Goal: Information Seeking & Learning: Find specific fact

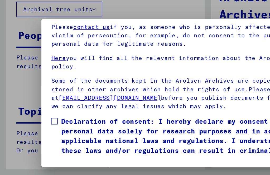
scroll to position [55, 0]
click at [37, 104] on span at bounding box center [35, 106] width 4 height 4
click at [46, 131] on button "I agree" at bounding box center [46, 136] width 26 height 10
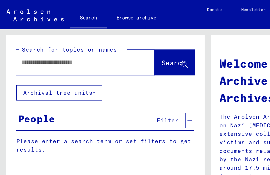
click at [18, 41] on input "text" at bounding box center [49, 41] width 71 height 6
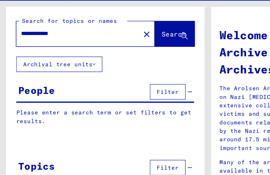
click at [105, 38] on span "Search" at bounding box center [113, 40] width 16 height 5
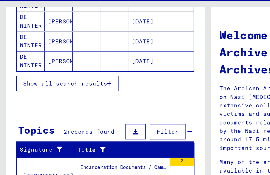
scroll to position [100, 0]
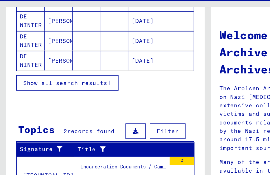
click at [55, 70] on span "Show all search results" at bounding box center [42, 72] width 55 height 5
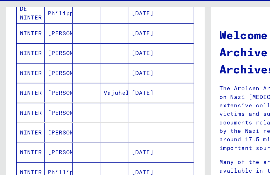
scroll to position [247, 0]
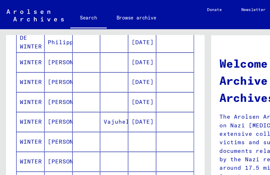
click at [98, 55] on mat-cell "[DATE]" at bounding box center [92, 53] width 18 height 13
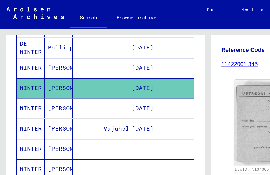
scroll to position [122, 0]
click at [14, 87] on mat-cell "WINTER" at bounding box center [20, 83] width 18 height 13
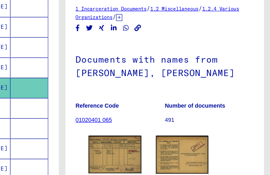
click at [152, 115] on img at bounding box center [169, 127] width 34 height 25
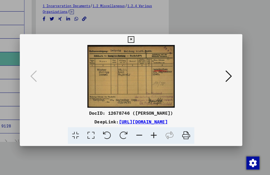
click at [139, 37] on button at bounding box center [134, 38] width 9 height 11
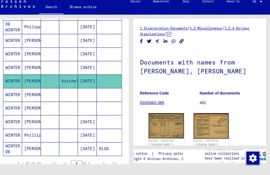
click at [12, 118] on mat-cell "WINTER" at bounding box center [20, 123] width 18 height 13
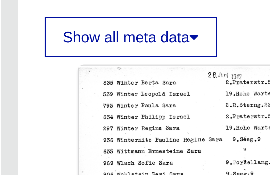
scroll to position [65, 0]
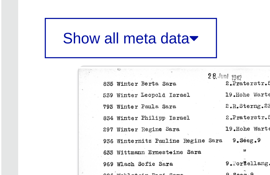
click at [144, 94] on div "DocID: 130501800" at bounding box center [202, 148] width 116 height 108
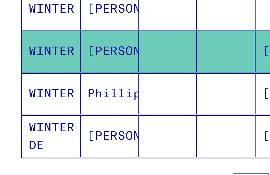
scroll to position [297, 0]
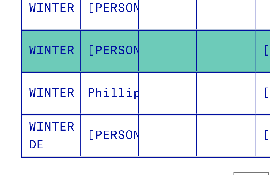
click at [14, 80] on mat-cell "WINTER" at bounding box center [20, 86] width 18 height 13
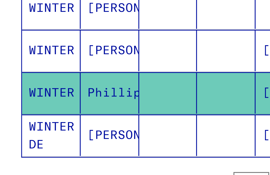
click at [32, 80] on mat-cell "Phillipp" at bounding box center [38, 86] width 18 height 13
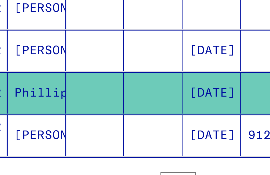
click at [29, 80] on mat-cell "Phillipp" at bounding box center [38, 86] width 18 height 13
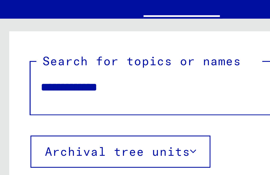
click at [25, 38] on input "**********" at bounding box center [51, 41] width 74 height 6
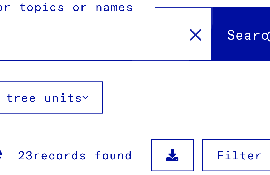
click at [105, 38] on span "Search" at bounding box center [113, 40] width 16 height 5
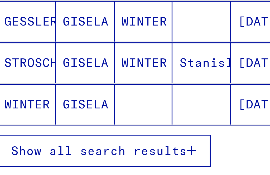
scroll to position [96, 0]
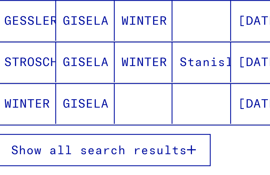
click at [42, 74] on span "Show all search results" at bounding box center [42, 76] width 55 height 5
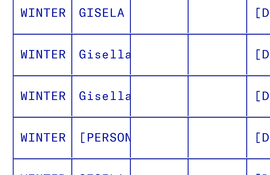
scroll to position [124, 0]
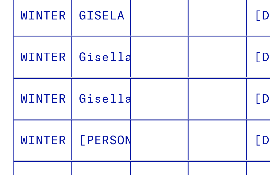
click at [16, 54] on mat-cell "WINTER" at bounding box center [20, 60] width 18 height 13
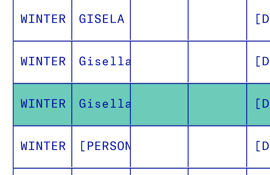
click at [34, 56] on mat-cell "Gisella" at bounding box center [38, 62] width 18 height 13
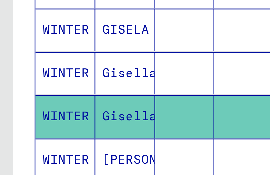
click at [40, 69] on mat-cell "[PERSON_NAME]" at bounding box center [38, 75] width 18 height 13
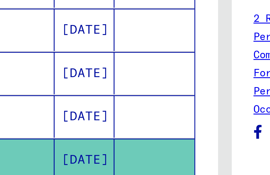
click at [83, 69] on mat-cell "[DATE]" at bounding box center [92, 75] width 18 height 13
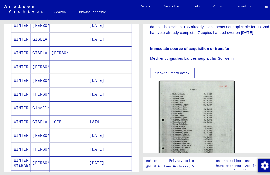
scroll to position [212, 0]
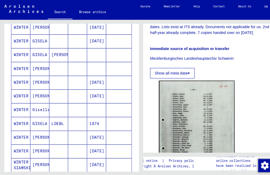
click at [36, 80] on mat-cell "[PERSON_NAME]" at bounding box center [38, 78] width 18 height 13
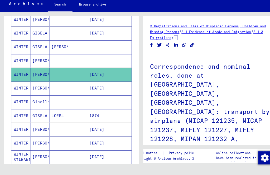
click at [36, 99] on mat-cell "Gisella" at bounding box center [38, 105] width 18 height 13
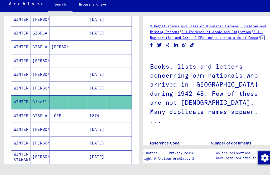
click at [35, 125] on mat-cell "[PERSON_NAME]" at bounding box center [38, 131] width 18 height 13
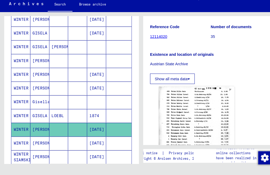
scroll to position [71, 0]
click at [178, 93] on img at bounding box center [188, 140] width 72 height 100
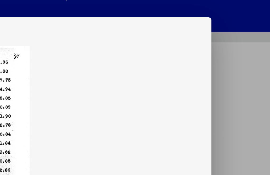
click at [132, 12] on icon at bounding box center [135, 11] width 6 height 6
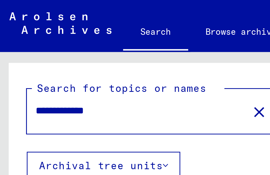
scroll to position [0, 0]
click at [28, 41] on input "**********" at bounding box center [51, 41] width 74 height 6
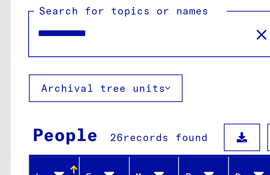
click at [48, 38] on input "**********" at bounding box center [51, 41] width 74 height 6
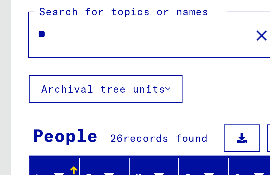
type input "*"
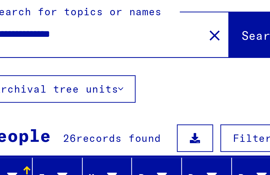
click at [105, 38] on span "Search" at bounding box center [113, 40] width 16 height 5
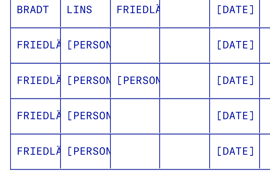
scroll to position [6, 0]
click at [38, 95] on span "Show all search results" at bounding box center [42, 97] width 55 height 5
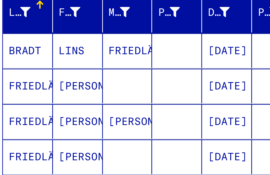
scroll to position [60, 0]
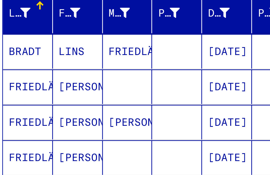
click at [83, 53] on mat-cell "[DATE]" at bounding box center [92, 59] width 18 height 13
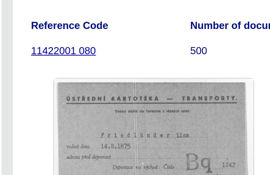
scroll to position [76, 0]
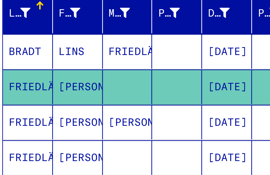
scroll to position [63, 0]
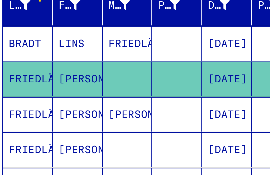
click at [86, 76] on mat-cell "[DATE]" at bounding box center [92, 82] width 18 height 13
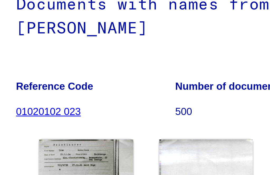
scroll to position [57, 0]
click at [152, 79] on img at bounding box center [169, 92] width 34 height 26
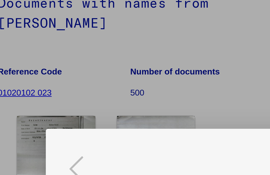
click at [111, 25] on div at bounding box center [135, 87] width 270 height 175
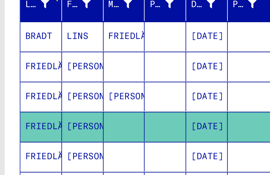
click at [34, 90] on mat-cell "[PERSON_NAME]" at bounding box center [38, 96] width 18 height 13
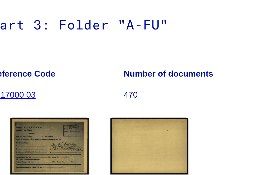
scroll to position [39, 0]
click at [152, 80] on img at bounding box center [169, 92] width 34 height 25
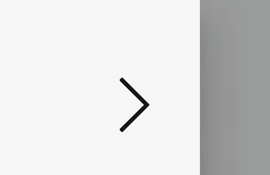
click at [227, 68] on icon at bounding box center [230, 74] width 6 height 13
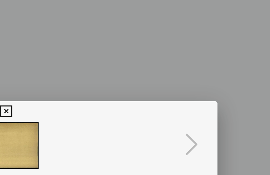
click at [132, 57] on icon at bounding box center [135, 57] width 6 height 6
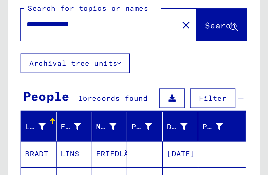
scroll to position [0, 0]
click at [24, 38] on input "**********" at bounding box center [51, 41] width 74 height 6
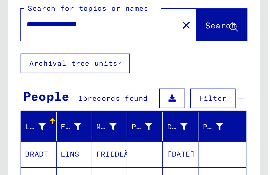
type input "**********"
click at [105, 38] on span "Search" at bounding box center [113, 40] width 16 height 5
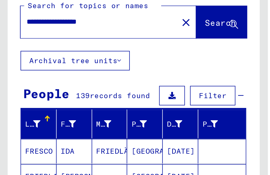
click at [59, 36] on input "**********" at bounding box center [49, 39] width 71 height 6
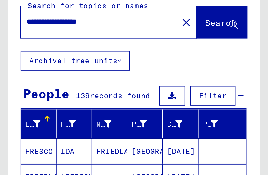
click at [92, 36] on mat-icon "close" at bounding box center [95, 39] width 6 height 6
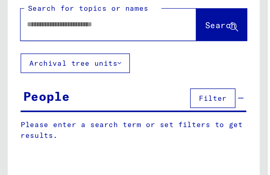
click at [17, 38] on input "text" at bounding box center [49, 41] width 71 height 6
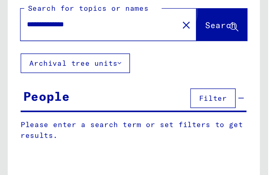
type input "**********"
click at [108, 38] on span "Search" at bounding box center [113, 40] width 16 height 5
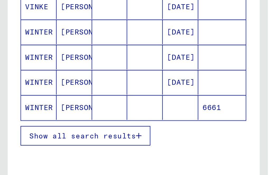
scroll to position [73, 0]
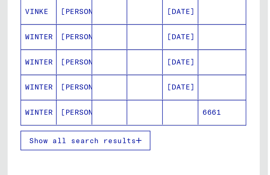
click at [41, 98] on span "Show all search results" at bounding box center [42, 100] width 55 height 5
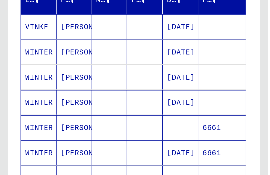
scroll to position [65, 0]
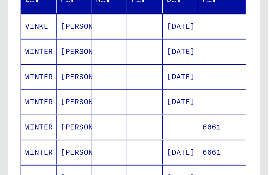
click at [22, 48] on mat-cell "WINTER" at bounding box center [20, 54] width 18 height 13
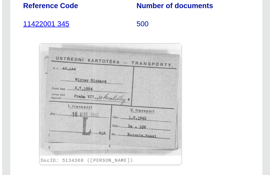
scroll to position [77, 0]
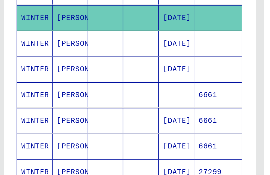
click at [16, 61] on mat-cell "WINTER" at bounding box center [20, 67] width 18 height 13
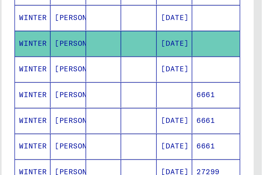
click at [17, 75] on mat-cell "WINTER" at bounding box center [20, 81] width 18 height 13
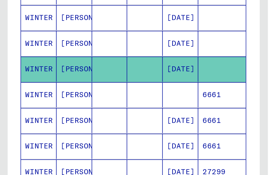
click at [38, 88] on mat-cell "[PERSON_NAME]" at bounding box center [38, 94] width 18 height 13
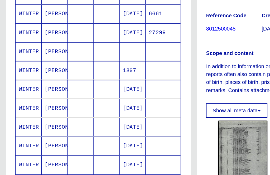
scroll to position [154, 0]
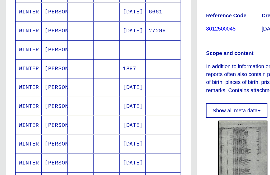
click at [22, 52] on mat-cell "WINTER" at bounding box center [20, 58] width 18 height 13
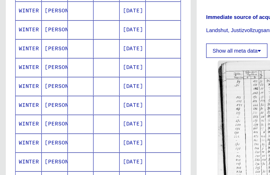
scroll to position [260, 0]
click at [17, 64] on mat-cell "WINTER" at bounding box center [20, 70] width 18 height 13
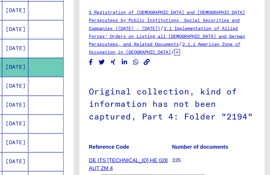
click at [202, 120] on figure "Number of documents 335" at bounding box center [231, 132] width 58 height 24
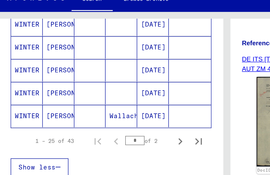
scroll to position [346, 0]
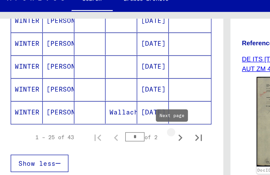
click at [104, 88] on icon "Next page" at bounding box center [107, 91] width 7 height 7
type input "*"
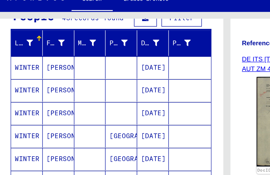
scroll to position [57, 0]
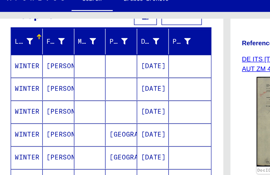
click at [16, 44] on mat-cell "WINTER" at bounding box center [20, 50] width 18 height 13
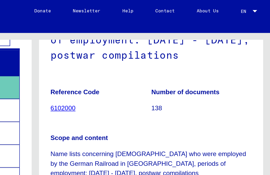
scroll to position [101, 0]
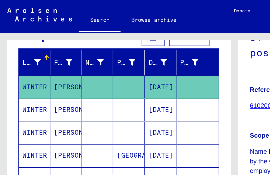
click at [18, 74] on mat-cell "WINTER" at bounding box center [20, 76] width 18 height 13
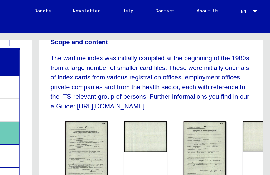
scroll to position [142, 0]
click at [152, 70] on img at bounding box center [164, 87] width 25 height 34
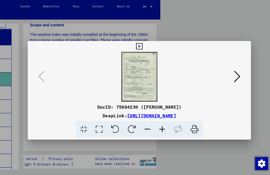
click at [138, 43] on icon at bounding box center [135, 45] width 6 height 6
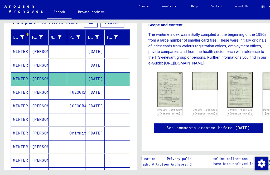
scroll to position [0, 0]
